Goal: Obtain resource: Download file/media

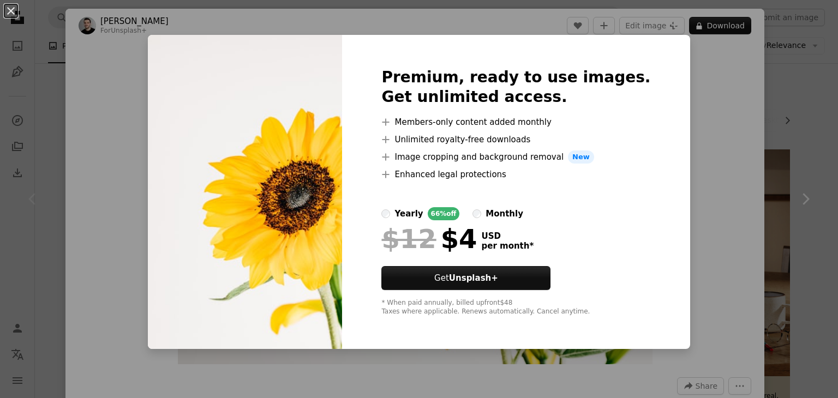
click at [718, 286] on div "An X shape Premium, ready to use images. Get unlimited access. A plus sign Memb…" at bounding box center [419, 199] width 838 height 398
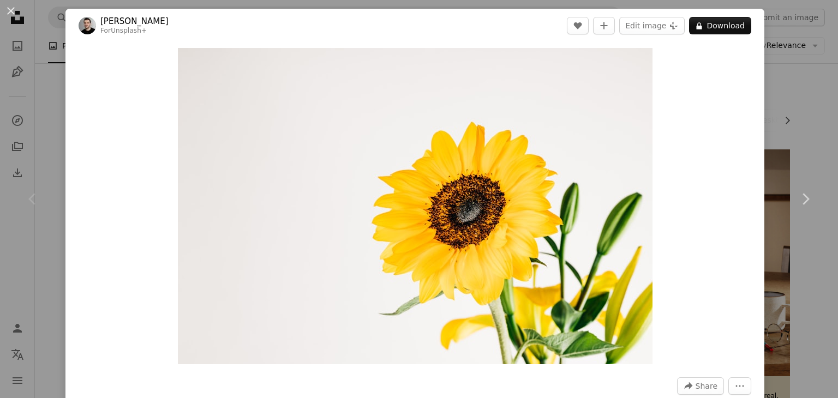
click at [44, 164] on div "Chevron left" at bounding box center [32, 199] width 65 height 105
click at [9, 10] on button "An X shape" at bounding box center [10, 10] width 13 height 13
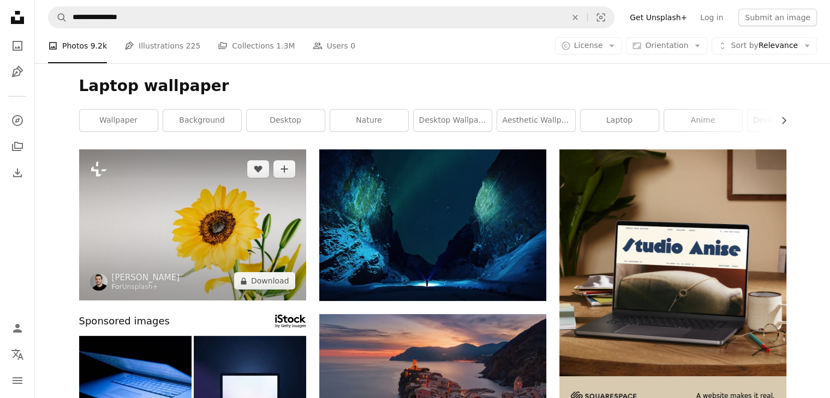
click at [200, 198] on img at bounding box center [192, 225] width 227 height 151
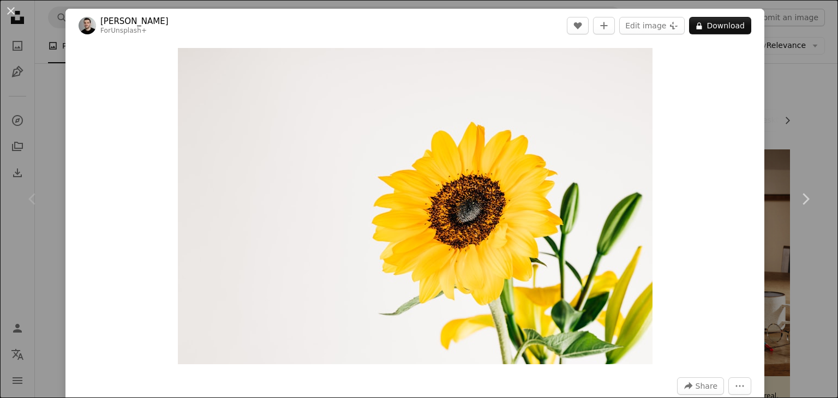
click at [28, 135] on div "An X shape Chevron left Chevron right [PERSON_NAME] For Unsplash+ A heart A plu…" at bounding box center [419, 199] width 838 height 398
